Goal: Communication & Community: Answer question/provide support

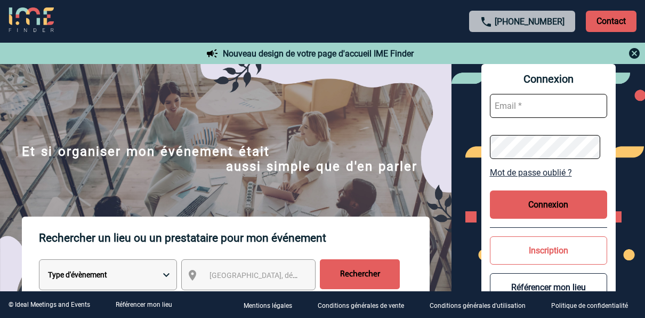
click at [504, 108] on input "text" at bounding box center [548, 106] width 117 height 24
type input "virginie.goullianne@albea-patrimoine.com"
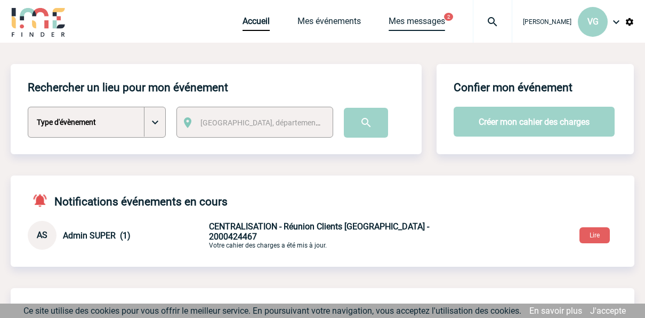
click at [397, 17] on link "Mes messages" at bounding box center [417, 23] width 57 height 15
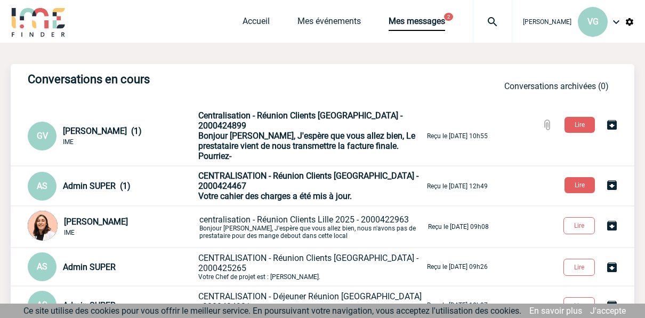
click at [259, 120] on span "Centralisation - Réunion Clients [GEOGRAPHIC_DATA] - 2000424899" at bounding box center [300, 120] width 204 height 20
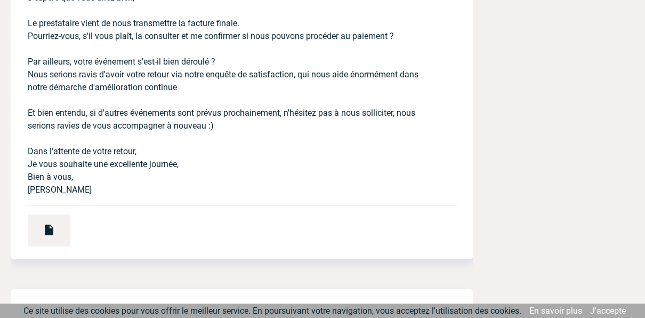
scroll to position [373, 0]
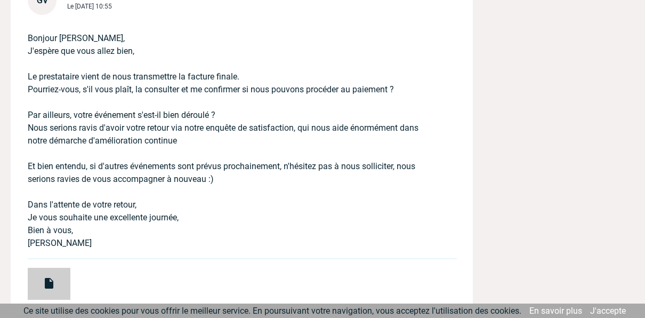
click at [53, 281] on img at bounding box center [49, 283] width 13 height 13
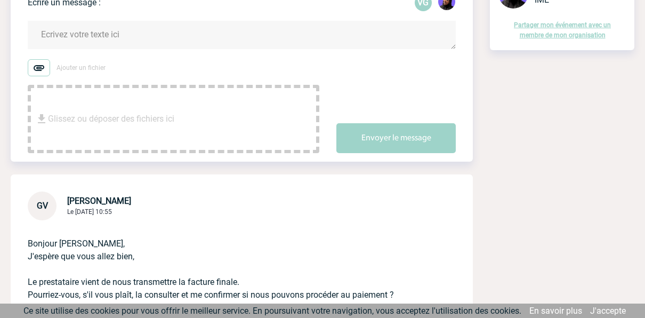
scroll to position [0, 0]
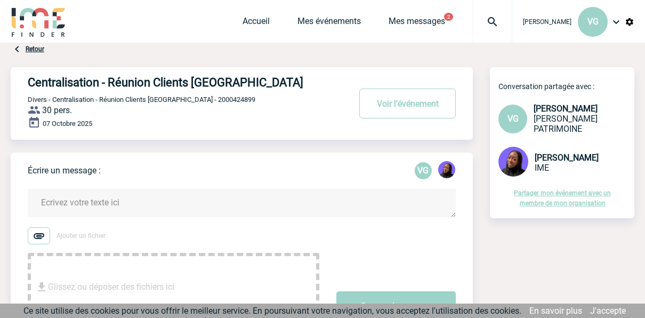
click at [94, 203] on textarea at bounding box center [242, 203] width 428 height 28
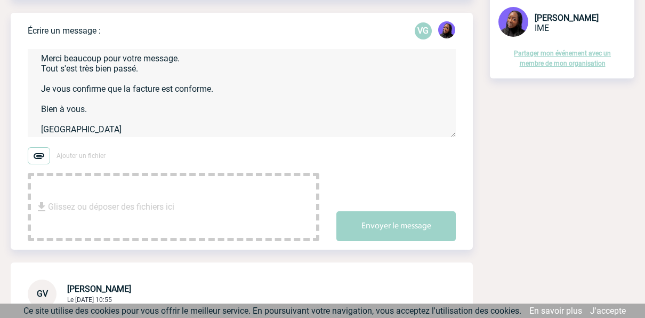
scroll to position [267, 0]
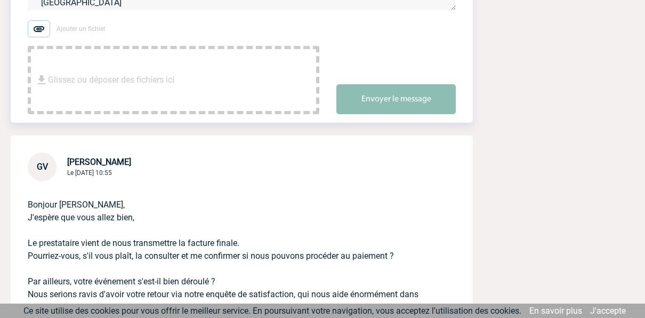
type textarea "Bonjour Gabrielle, Merci beaucoup pour votre message. Tout s'est très bien pass…"
click at [408, 90] on button "Envoyer le message" at bounding box center [396, 99] width 119 height 30
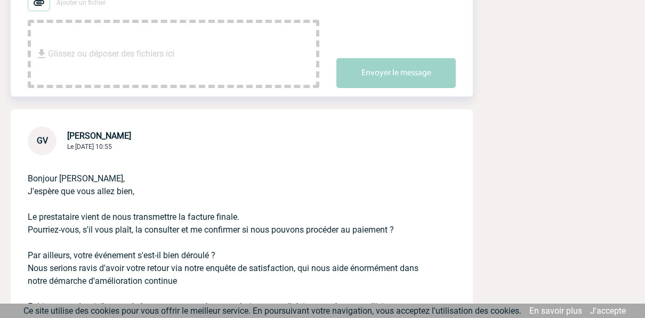
scroll to position [0, 0]
